Goal: Navigation & Orientation: Understand site structure

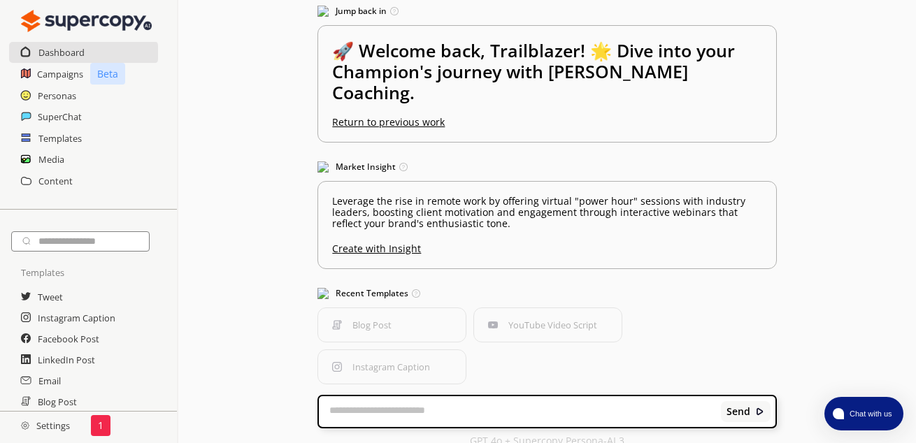
scroll to position [138, 0]
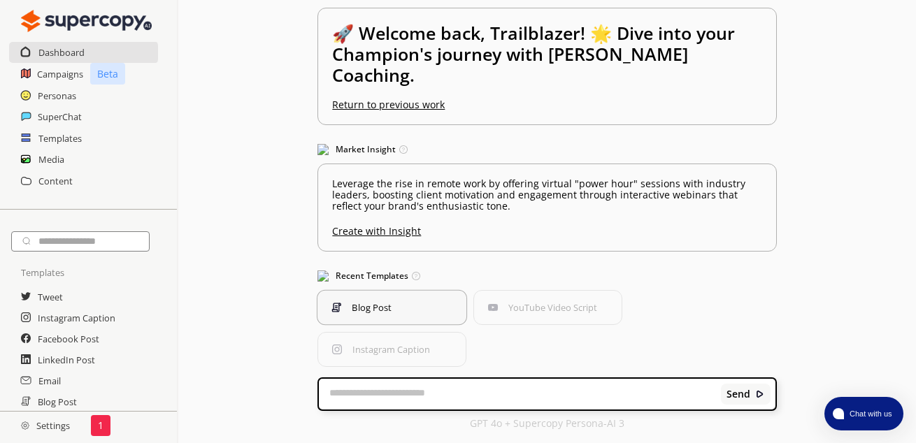
click at [395, 308] on button "Blog Post" at bounding box center [392, 308] width 150 height 36
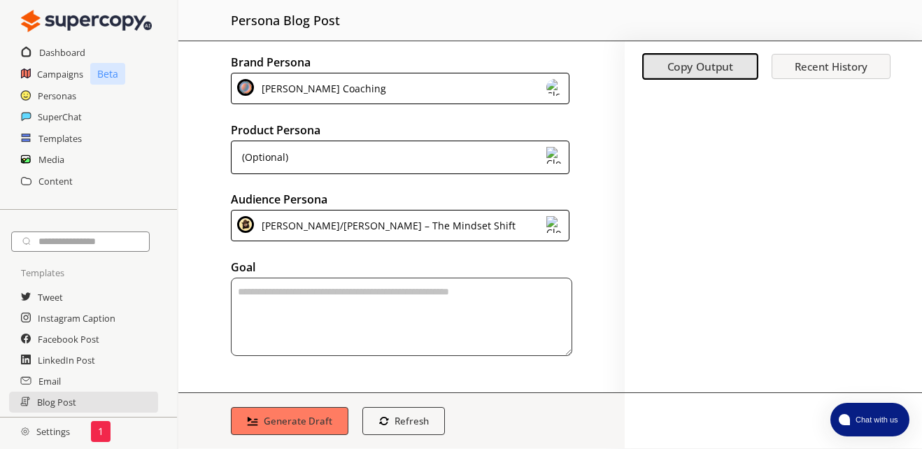
click at [533, 224] on div "[PERSON_NAME]/[PERSON_NAME] – The Mindset Shift" at bounding box center [400, 225] width 338 height 31
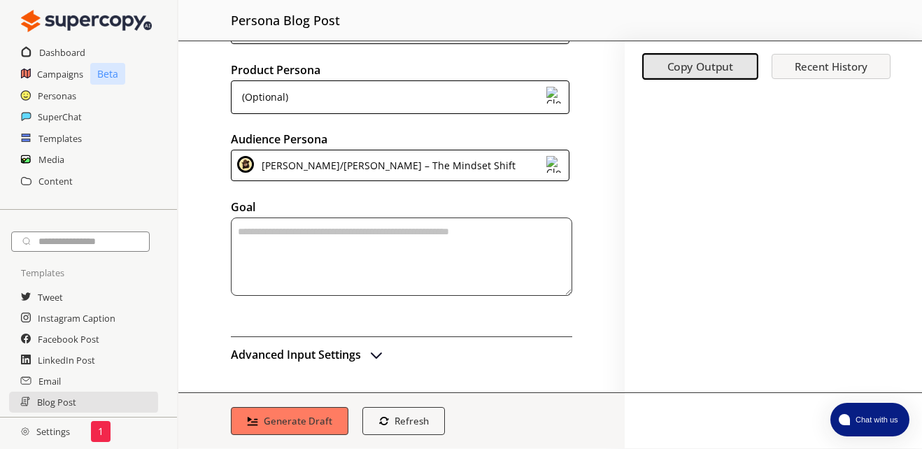
click at [596, 209] on div "Brand Persona [PERSON_NAME] Coaching Product Persona (Optional) Audience Person…" at bounding box center [401, 216] width 446 height 351
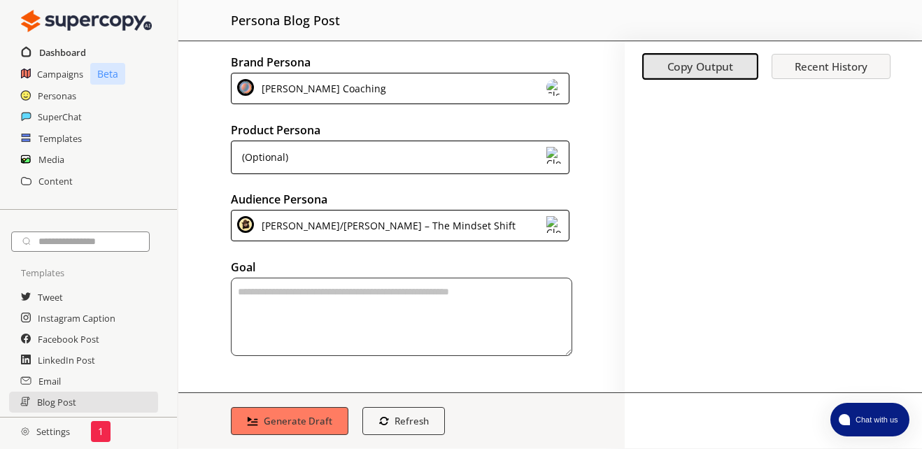
click at [69, 57] on h2 "Dashboard" at bounding box center [62, 52] width 47 height 21
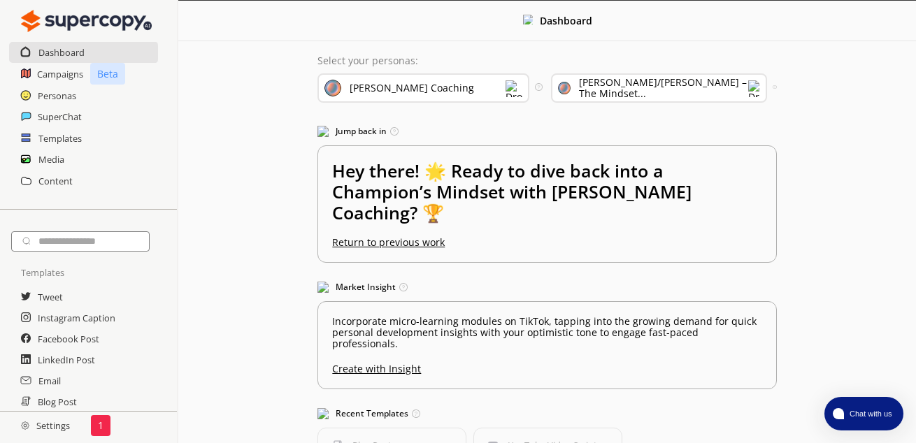
click at [748, 93] on img at bounding box center [754, 88] width 12 height 17
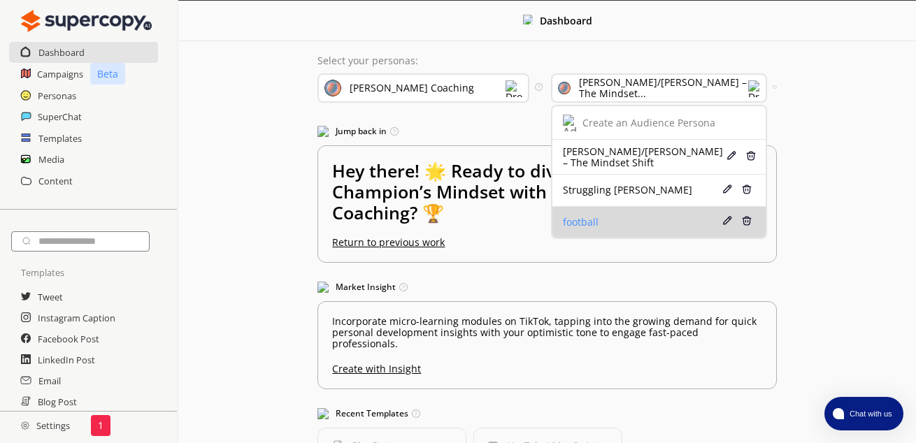
click at [623, 220] on div "football" at bounding box center [641, 222] width 157 height 11
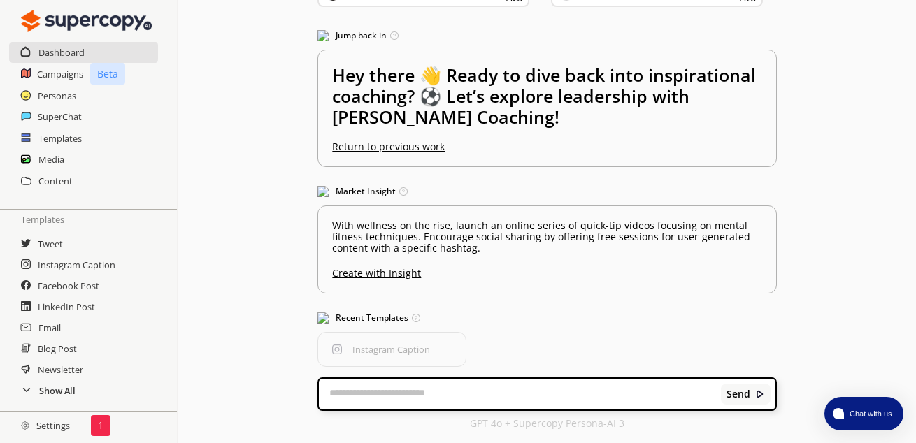
scroll to position [140, 0]
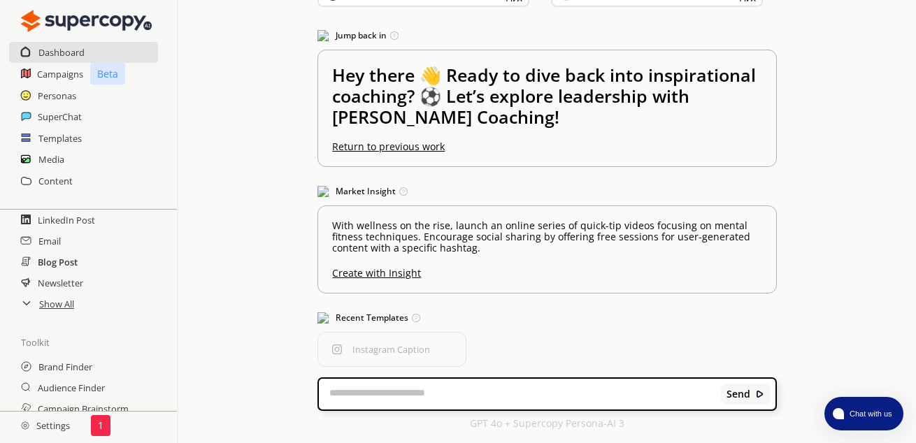
click at [62, 263] on h2 "Blog Post" at bounding box center [58, 262] width 40 height 21
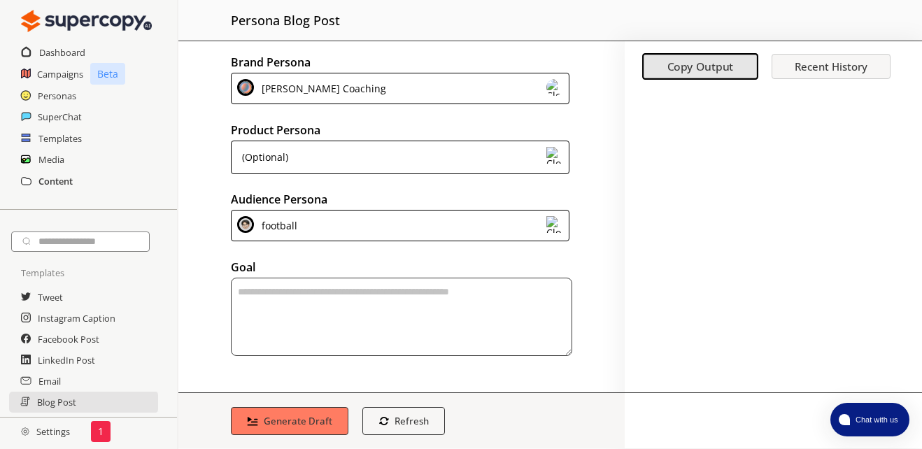
click at [52, 177] on h2 "Content" at bounding box center [55, 181] width 34 height 21
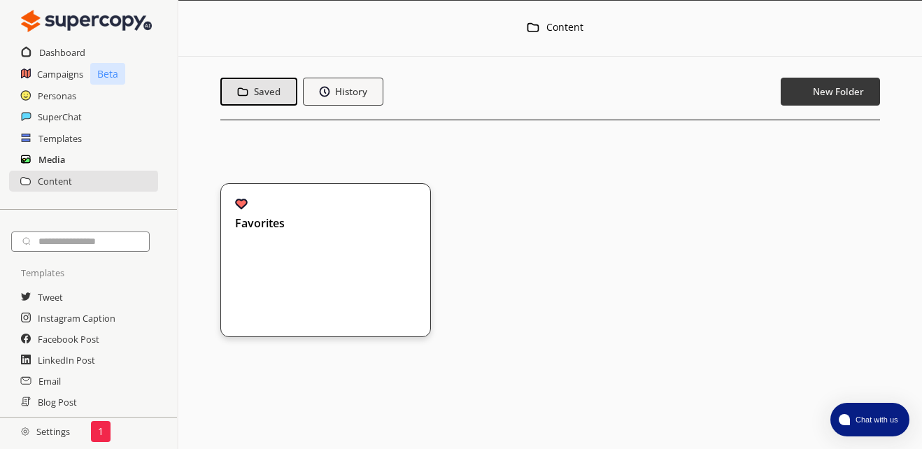
click at [59, 159] on h2 "Media" at bounding box center [51, 159] width 27 height 21
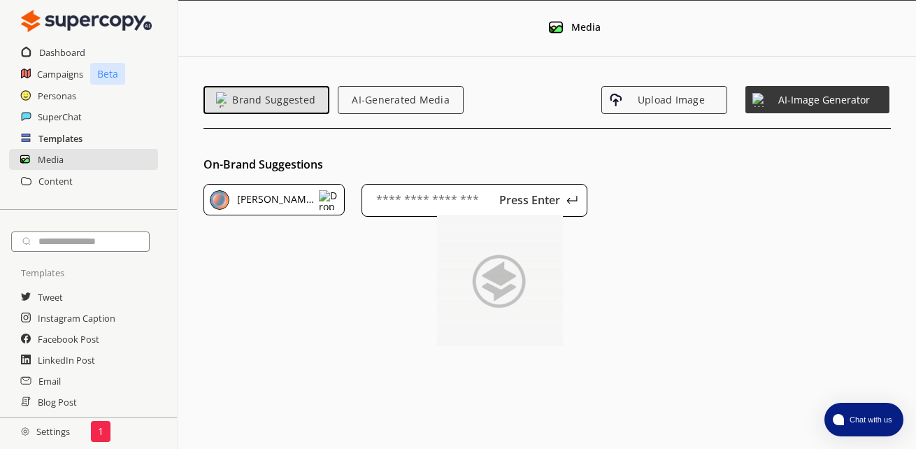
click at [65, 128] on h2 "Templates" at bounding box center [60, 138] width 44 height 21
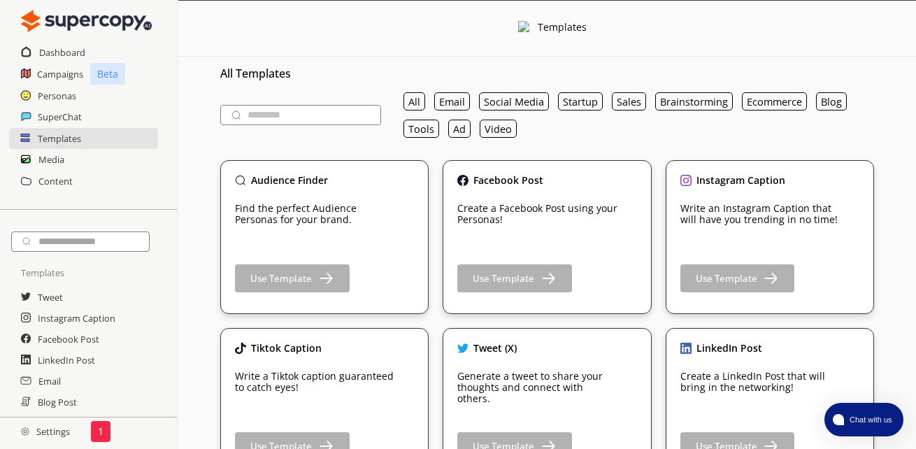
click at [57, 427] on h2 "Settings" at bounding box center [45, 431] width 91 height 28
